Goal: Information Seeking & Learning: Learn about a topic

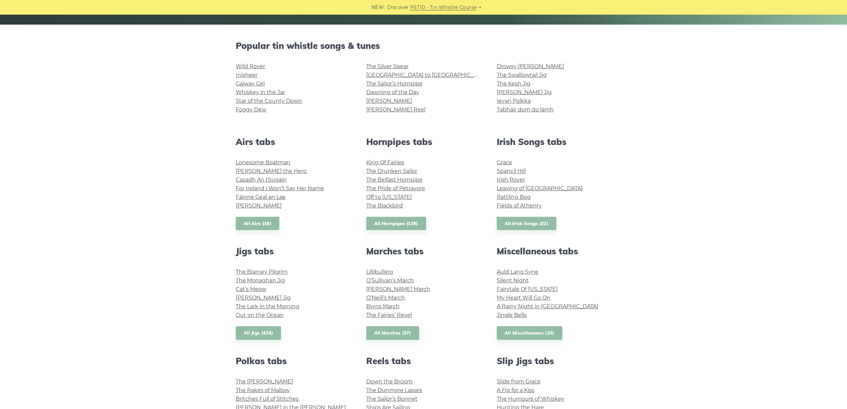
scroll to position [128, 0]
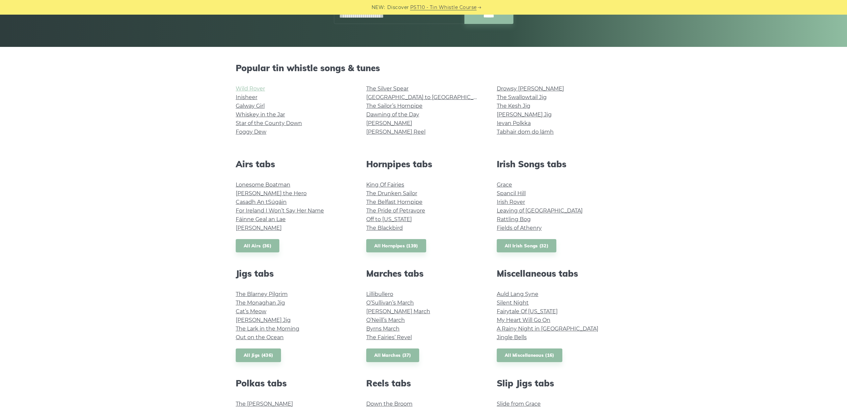
click at [246, 89] on link "Wild Rover" at bounding box center [250, 89] width 29 height 6
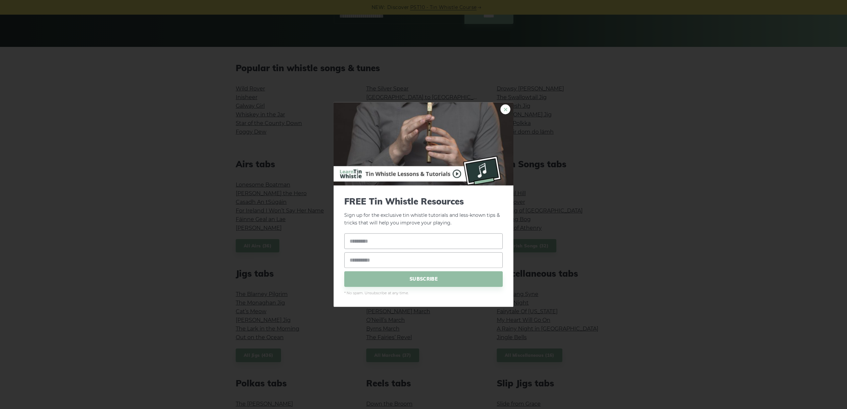
click at [504, 109] on link "×" at bounding box center [505, 110] width 10 height 10
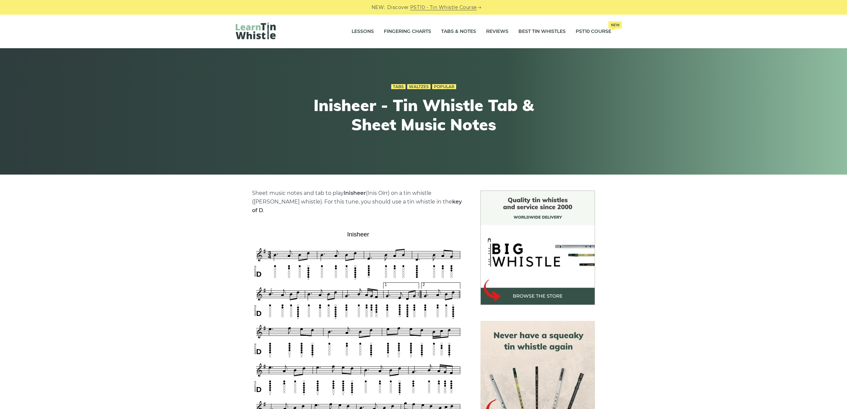
scroll to position [13, 0]
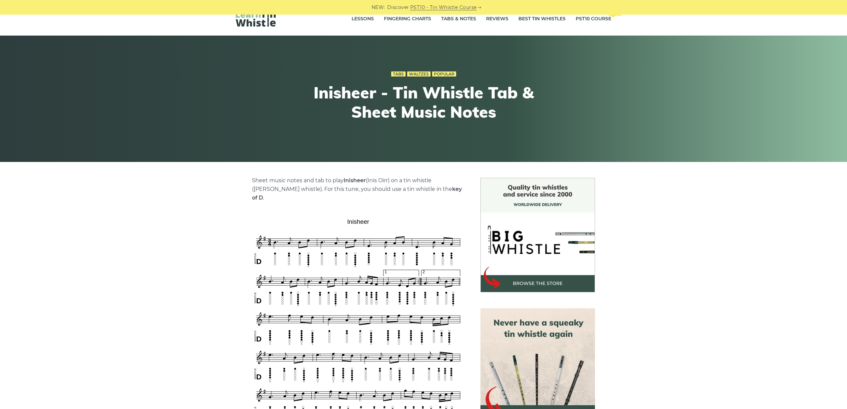
click at [335, 94] on h1 "Inisheer - Tin Whistle Tab & Sheet Music Notes" at bounding box center [423, 102] width 245 height 38
copy h1 "Inisheer"
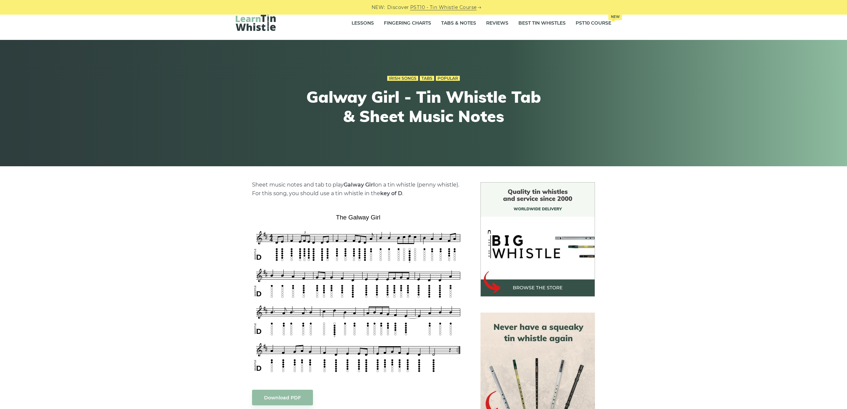
scroll to position [45, 0]
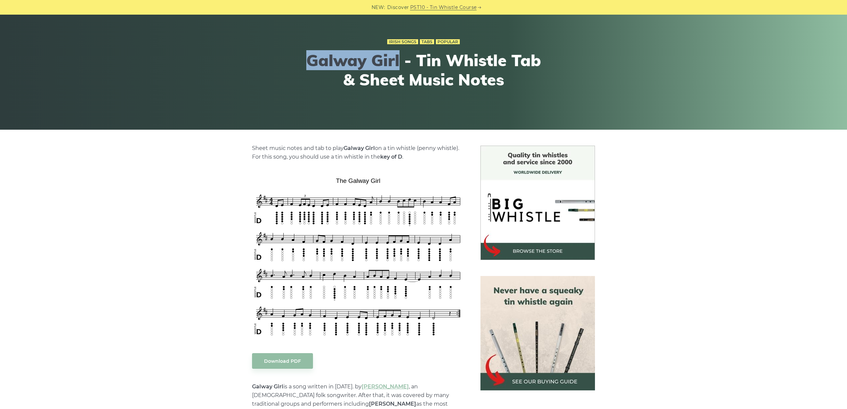
drag, startPoint x: 399, startPoint y: 60, endPoint x: 292, endPoint y: 65, distance: 107.3
click at [292, 65] on div "Irish Songs Tabs Popular Galway Girl - Tin Whistle Tab & Sheet Music Notes" at bounding box center [423, 66] width 407 height 91
copy h1 "Galway Girl"
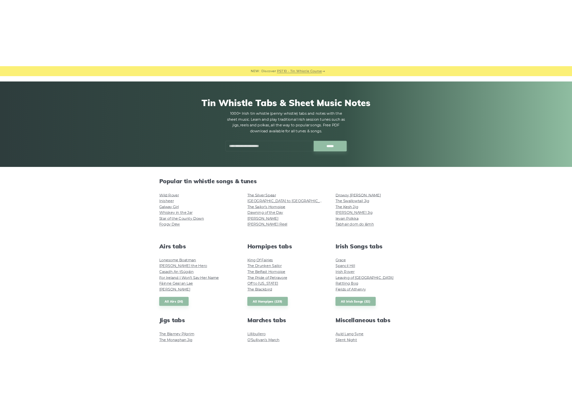
scroll to position [34, 0]
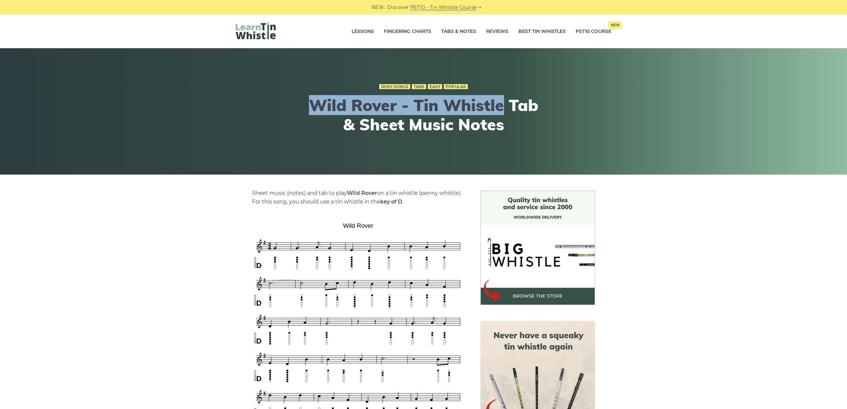
drag, startPoint x: 495, startPoint y: 106, endPoint x: 306, endPoint y: 105, distance: 188.7
click at [306, 105] on h1 "Wild Rover - Tin Whistle Tab & Sheet Music Notes" at bounding box center [423, 115] width 245 height 38
